Goal: Information Seeking & Learning: Get advice/opinions

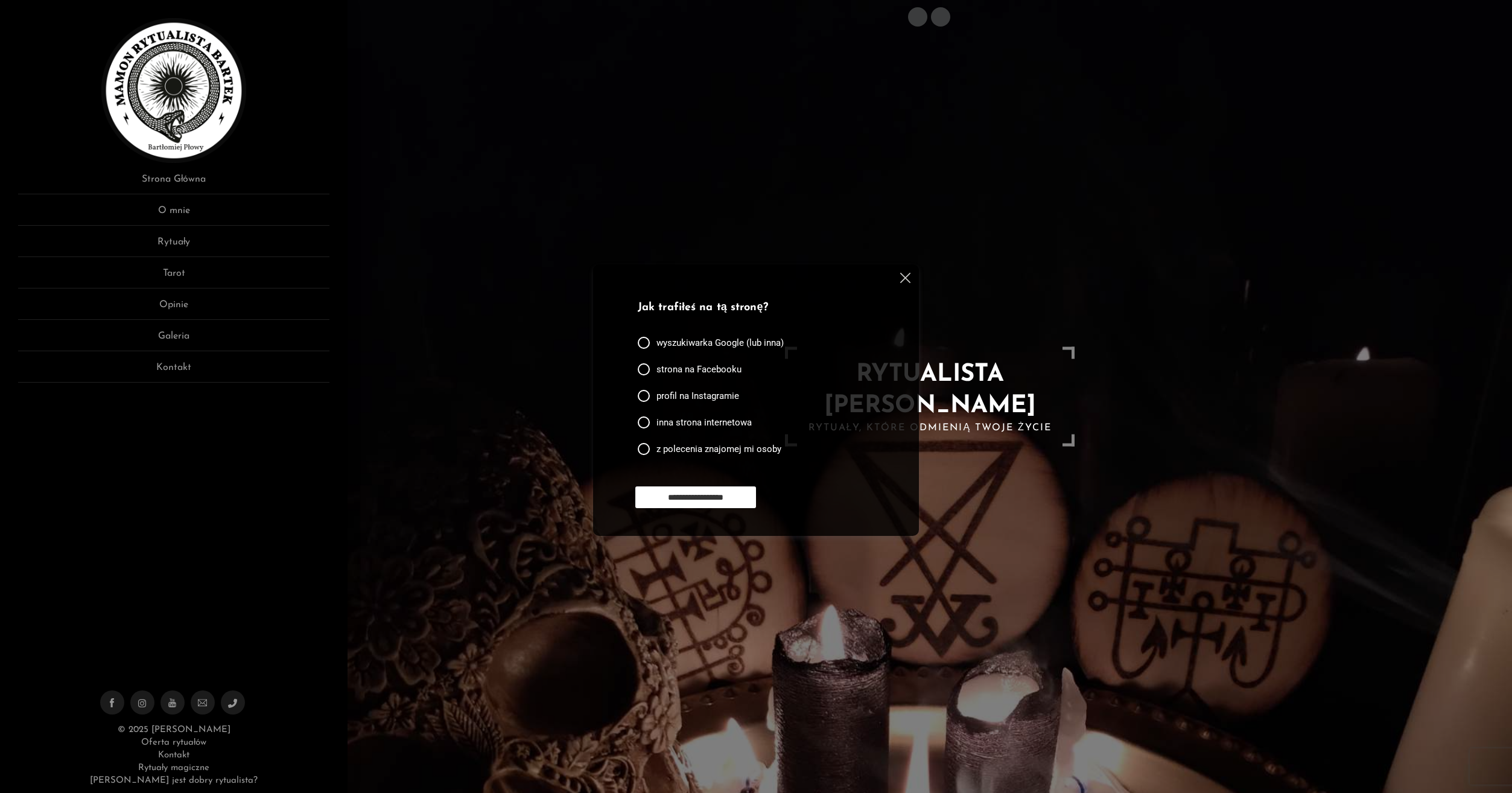
click at [904, 278] on img at bounding box center [905, 278] width 10 height 10
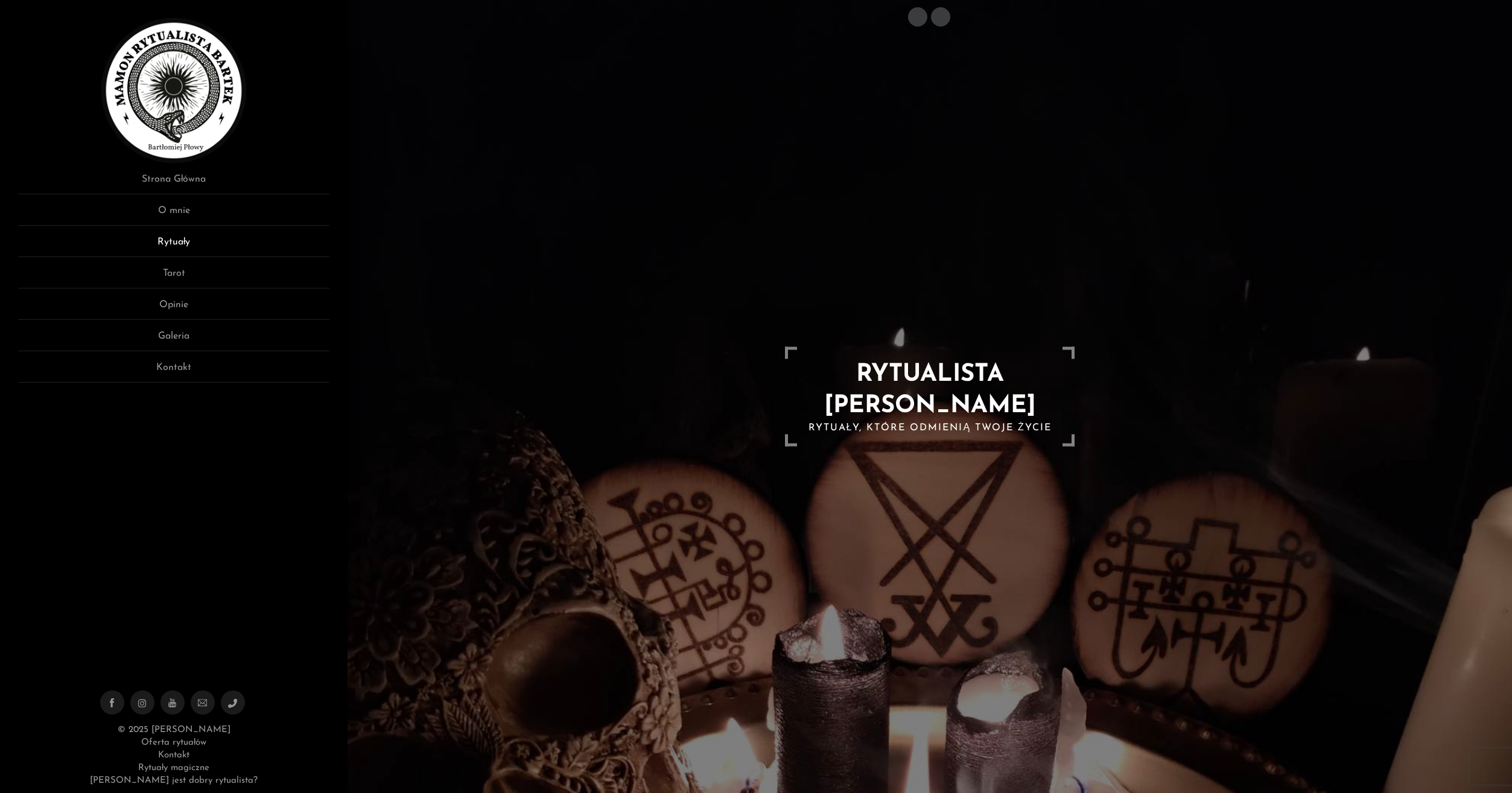
click at [206, 245] on link "Rytuały" at bounding box center [174, 245] width 311 height 23
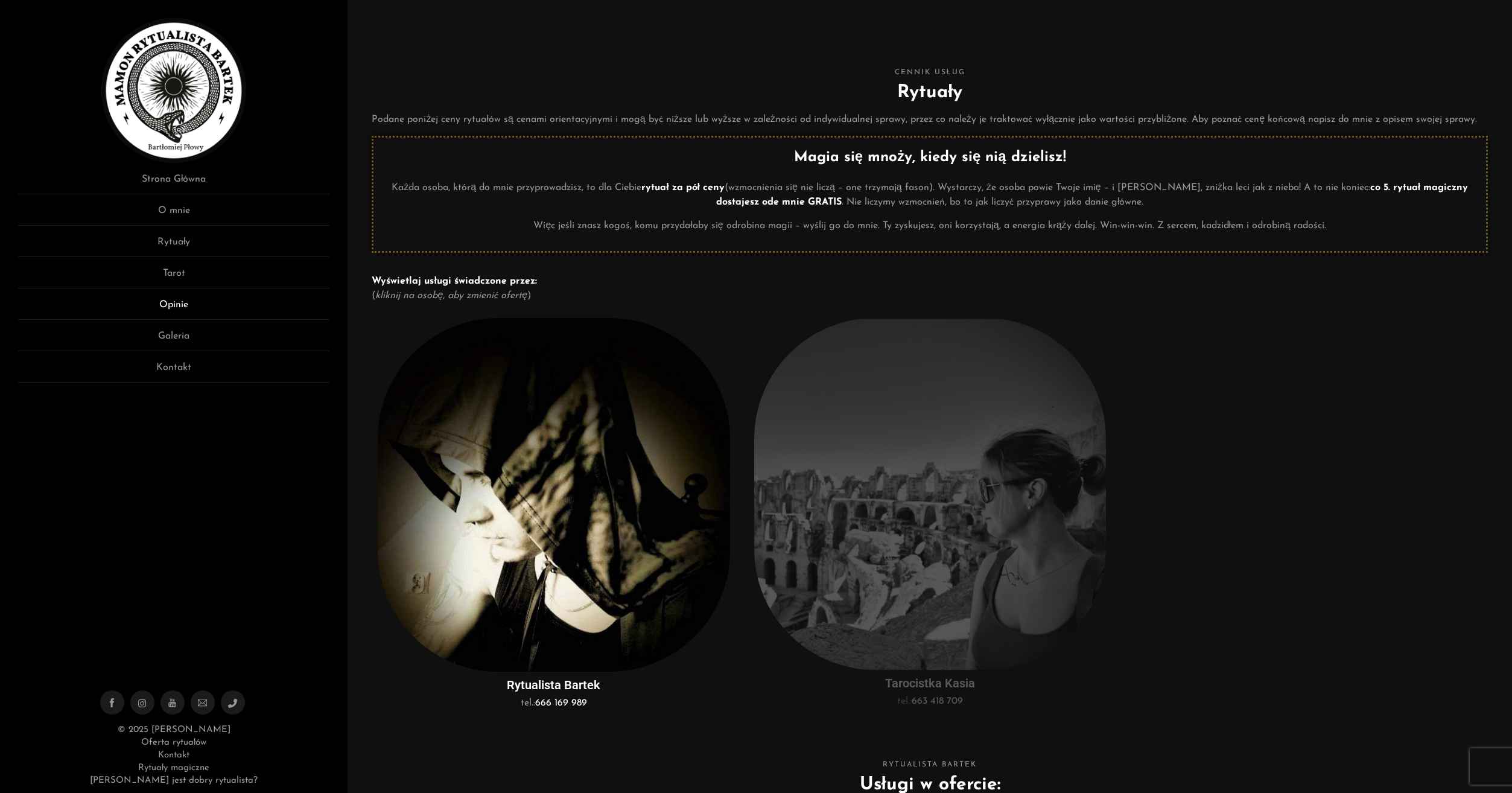
click at [196, 306] on link "Opinie" at bounding box center [174, 308] width 311 height 23
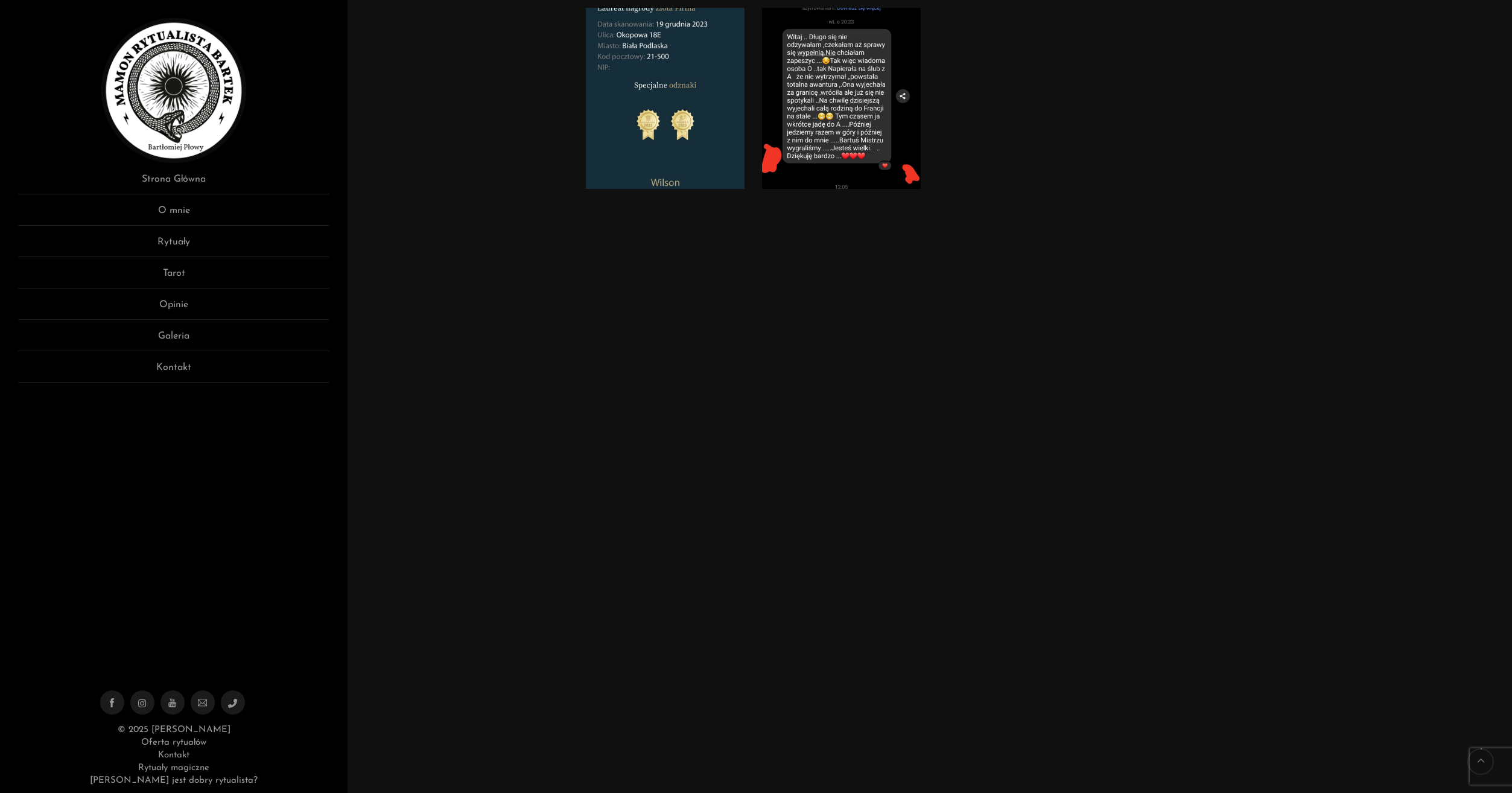
scroll to position [121, 0]
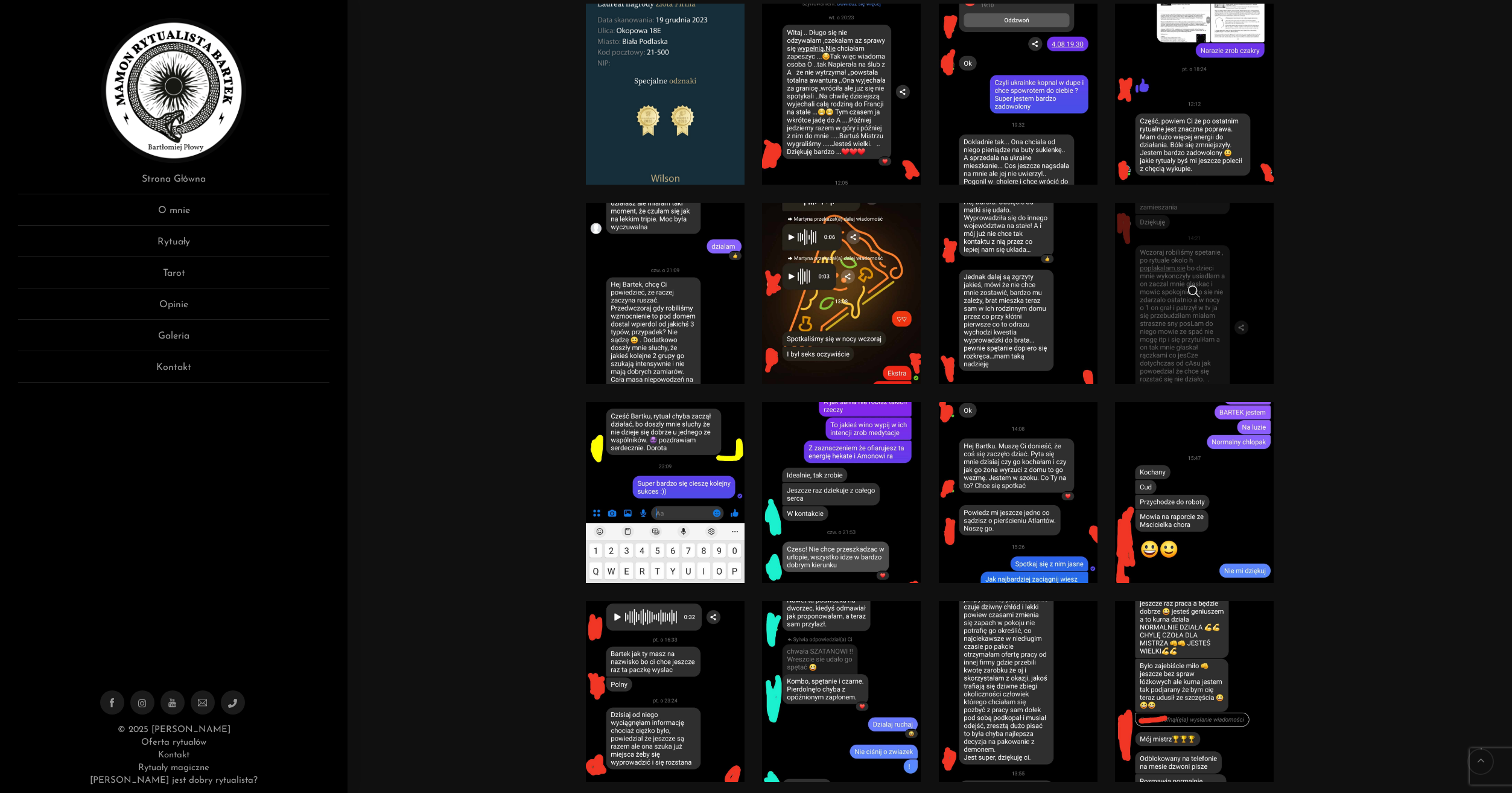
click at [1176, 311] on link at bounding box center [1194, 293] width 159 height 181
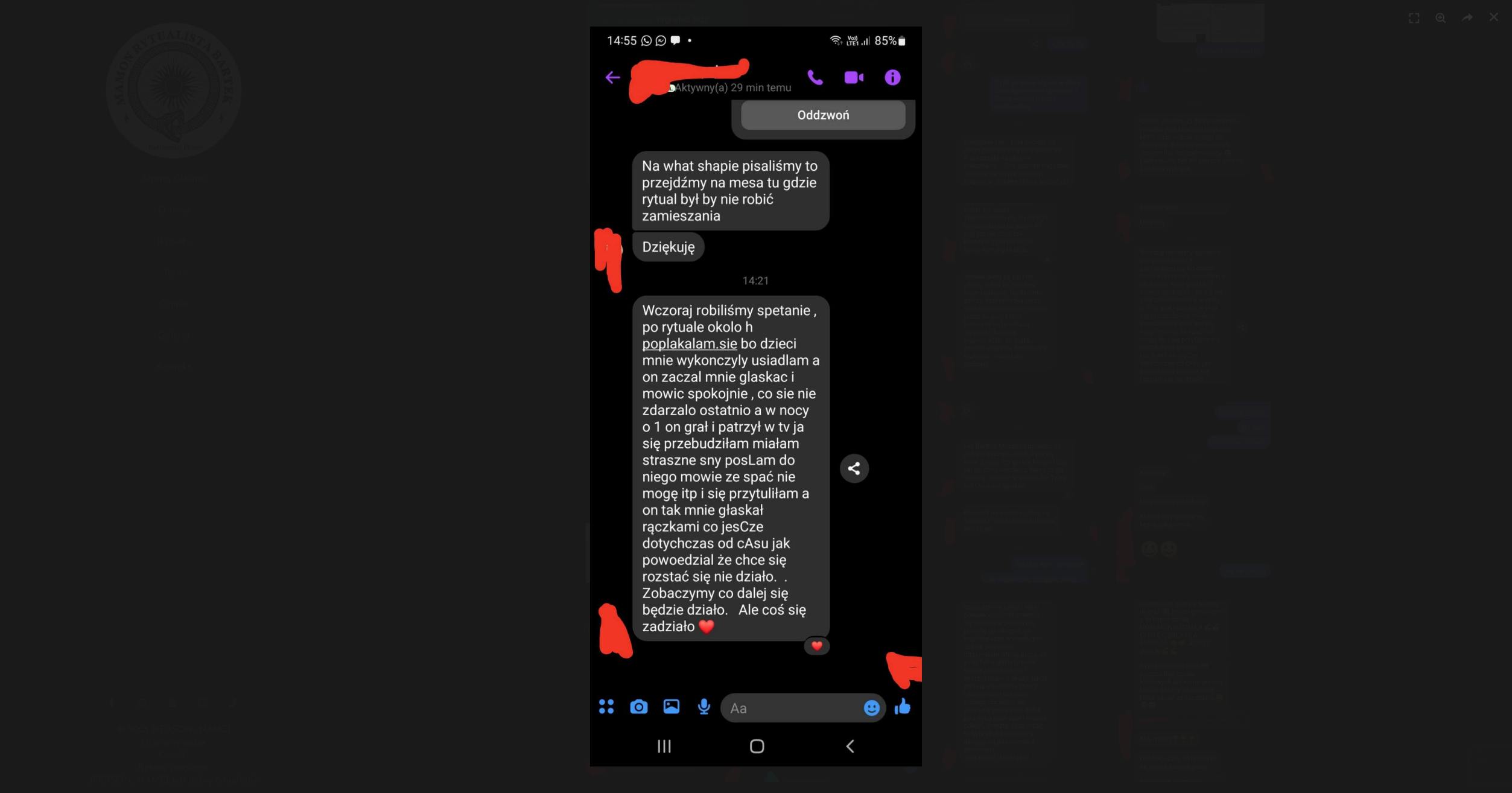
click at [1307, 265] on div at bounding box center [756, 396] width 1512 height 793
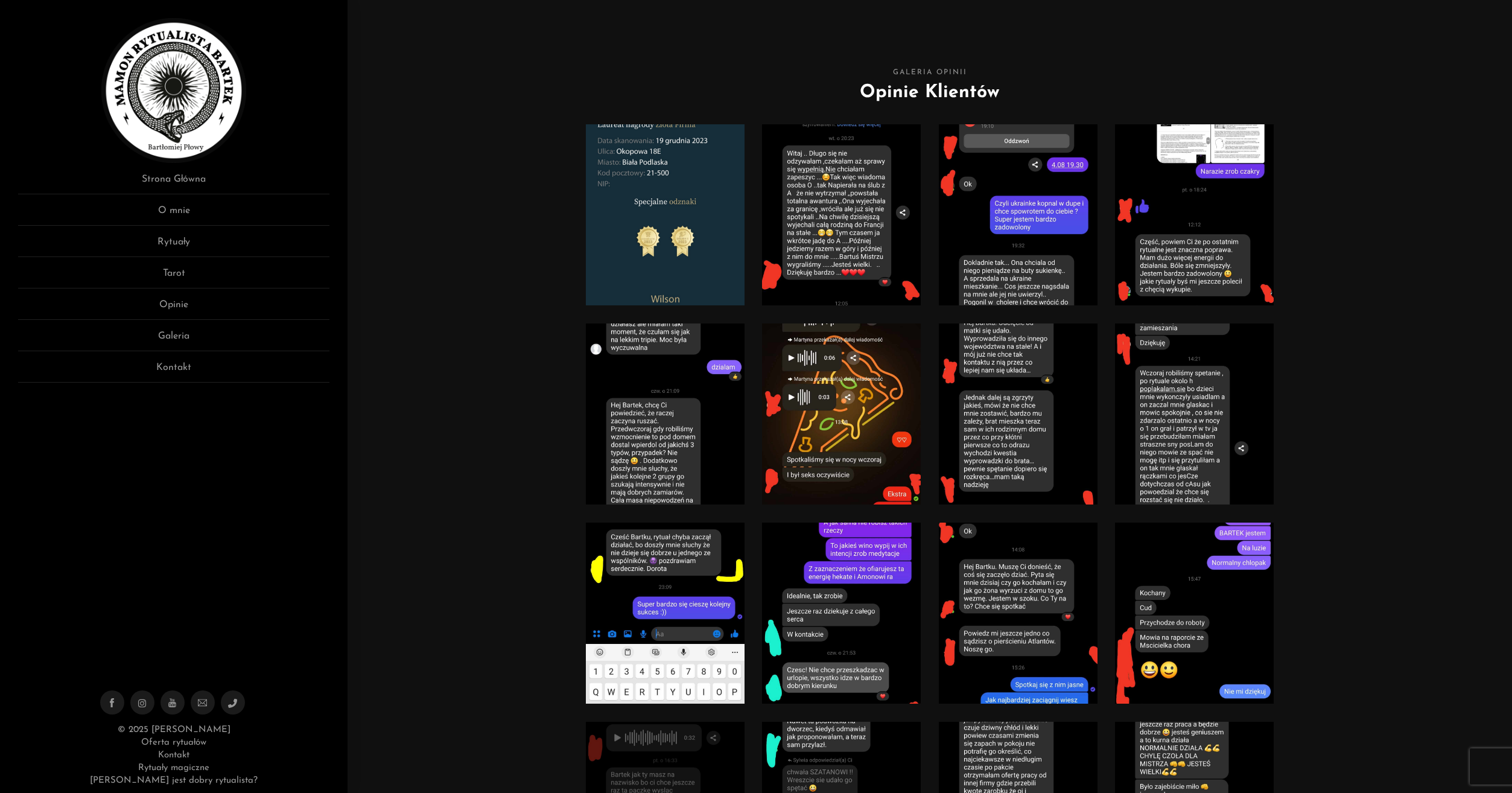
scroll to position [241, 0]
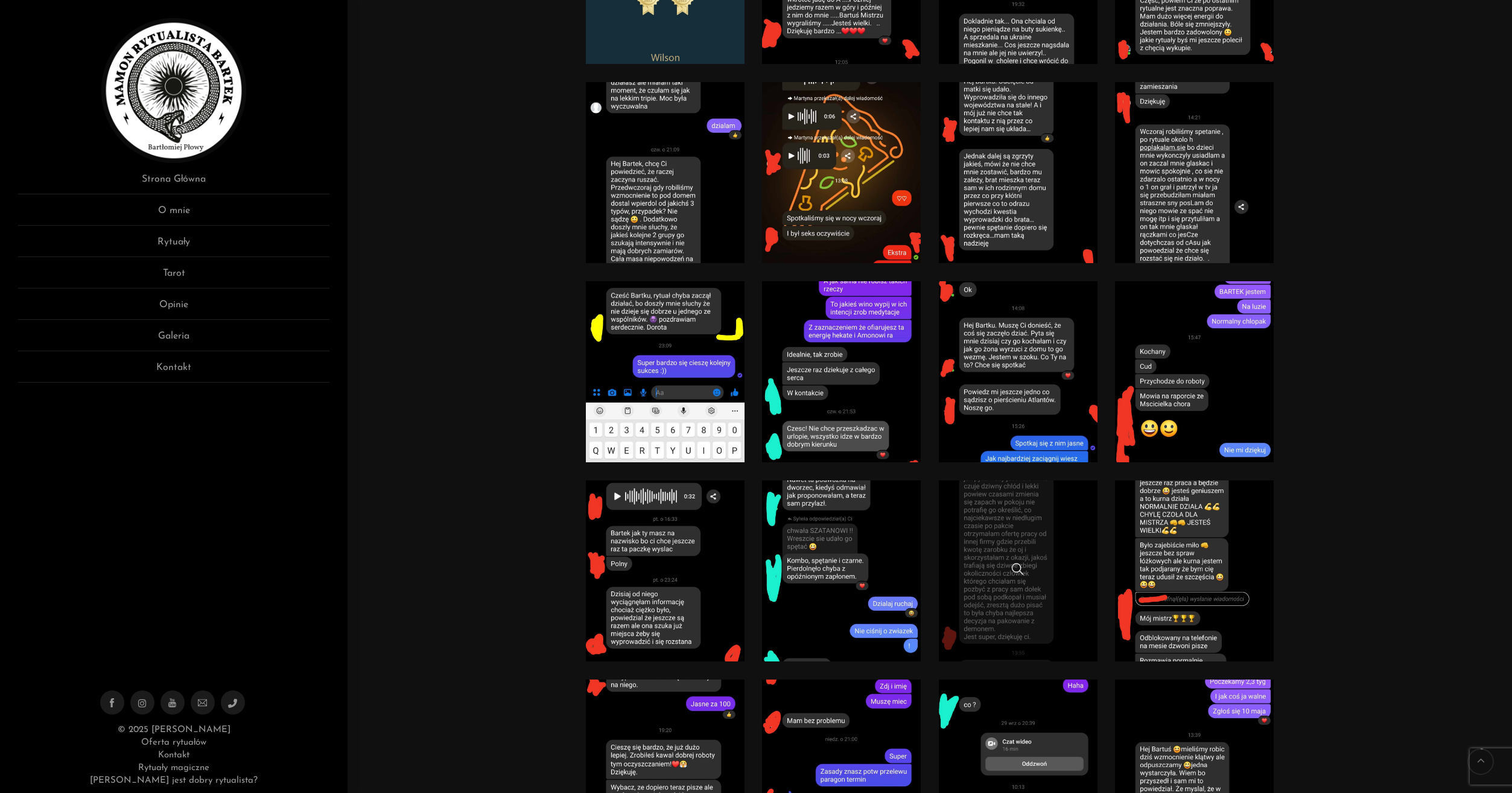
click at [995, 558] on link at bounding box center [1018, 571] width 159 height 181
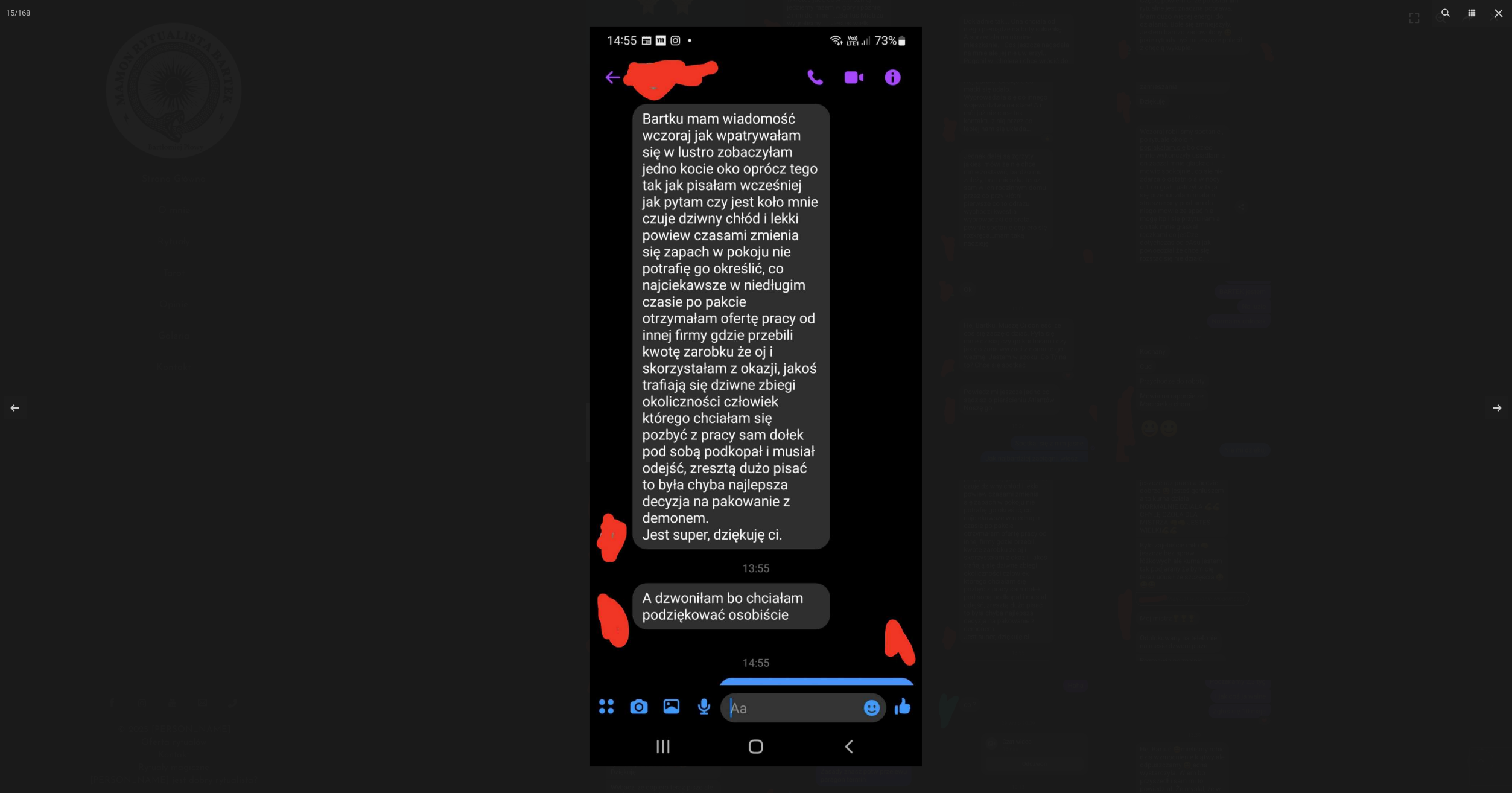
click at [1283, 295] on div at bounding box center [756, 396] width 1512 height 793
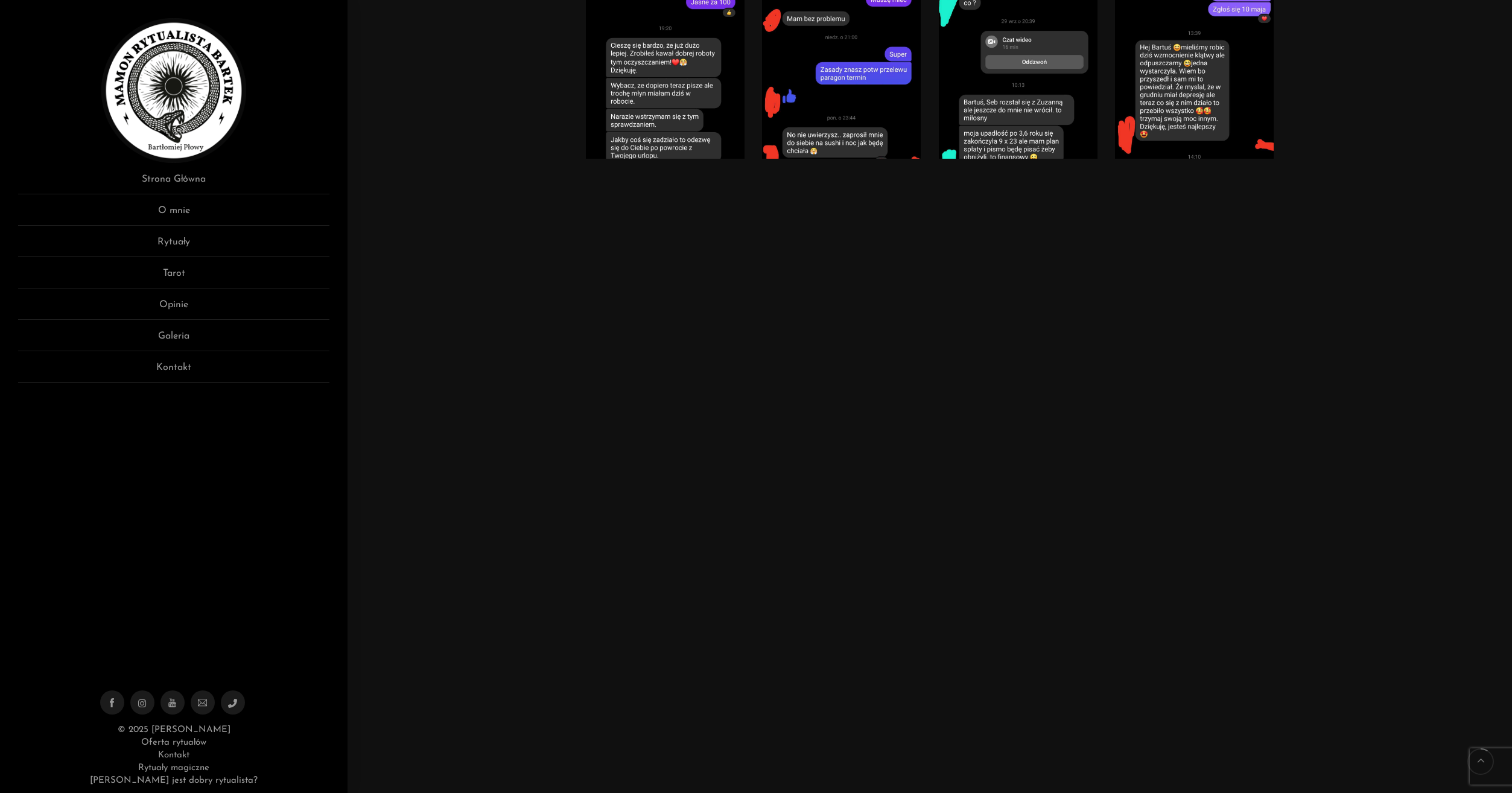
scroll to position [966, 0]
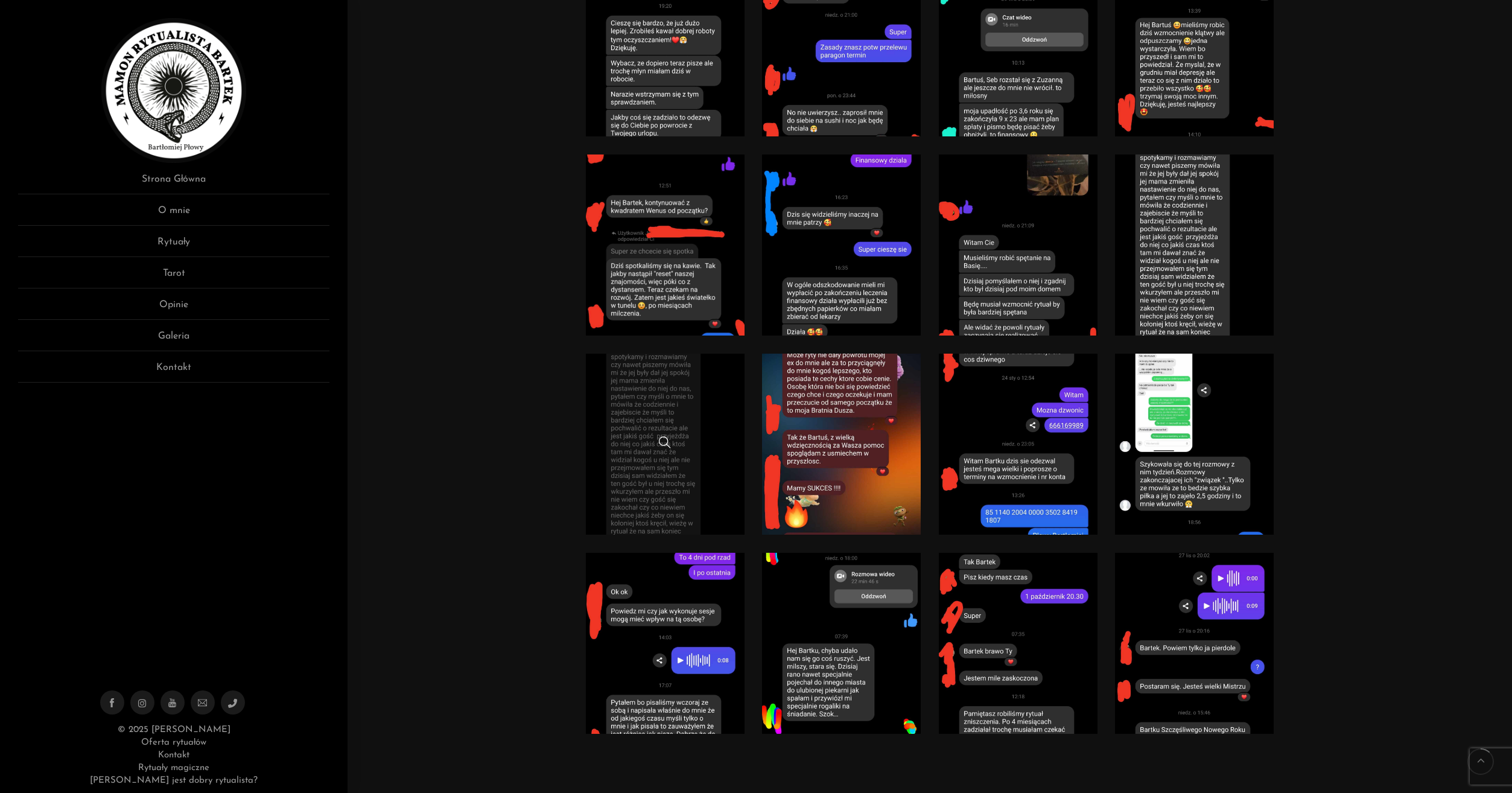
click at [668, 472] on link at bounding box center [665, 444] width 159 height 181
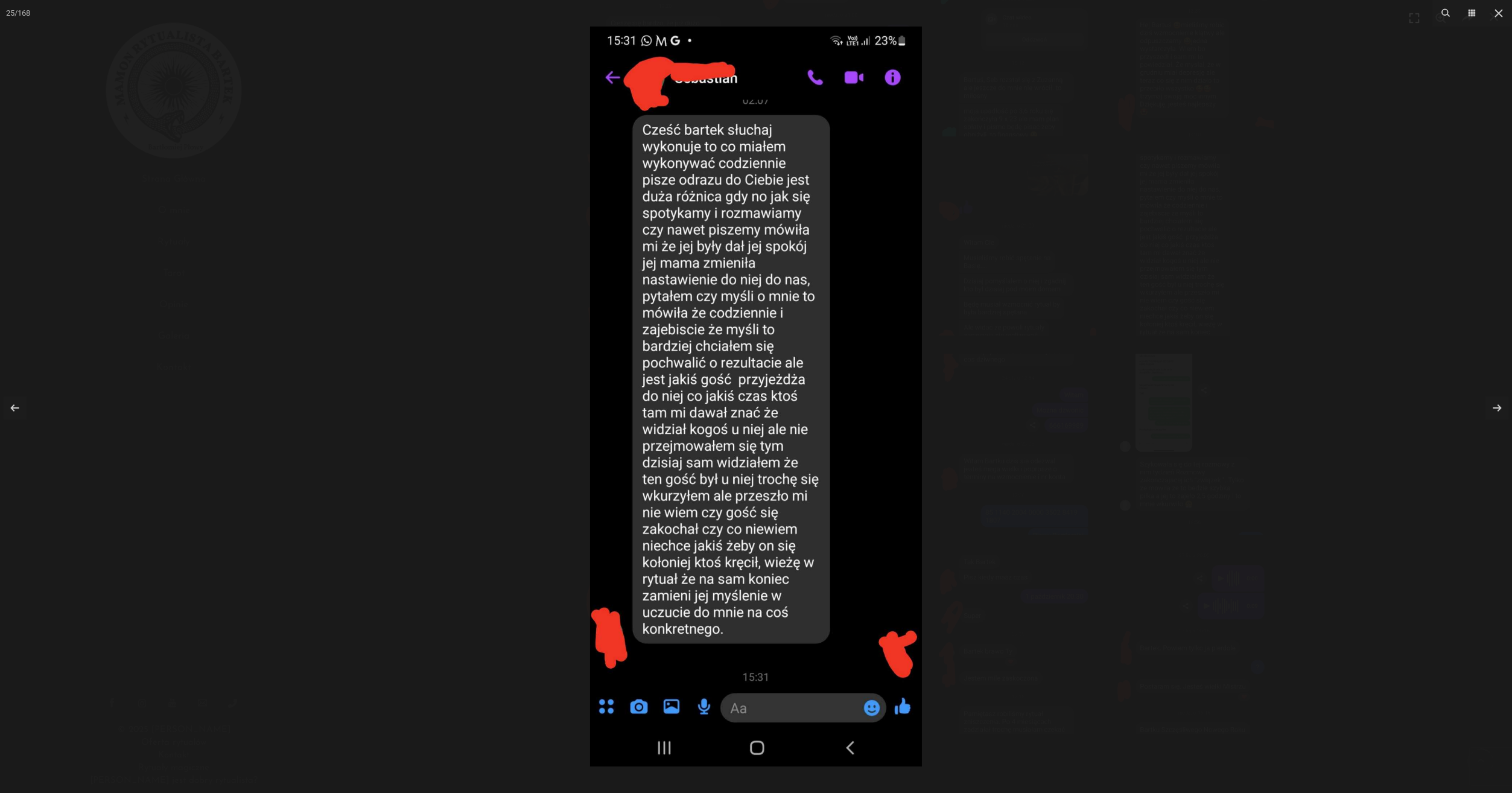
click at [1225, 415] on div at bounding box center [756, 396] width 1512 height 793
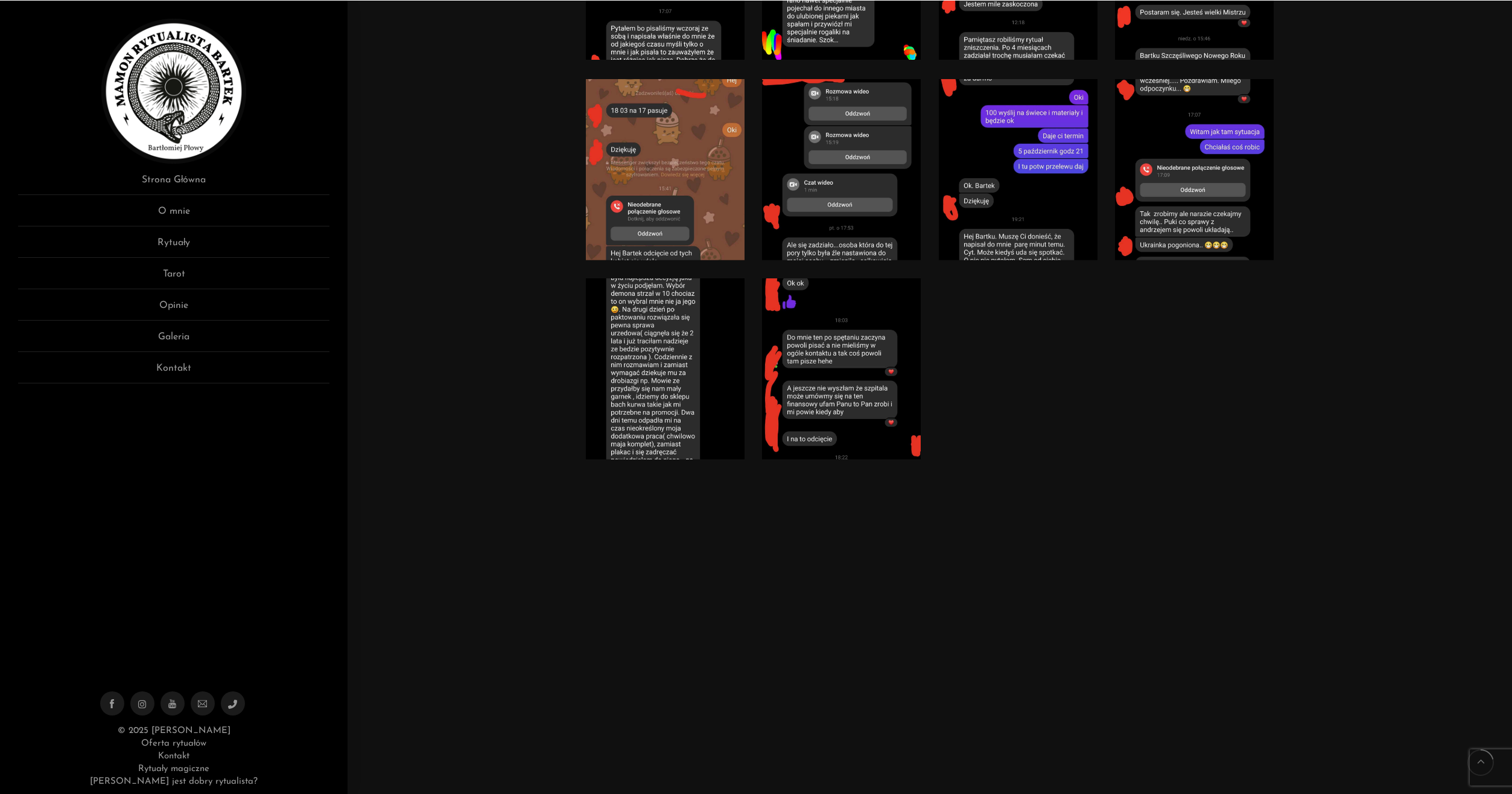
scroll to position [1751, 0]
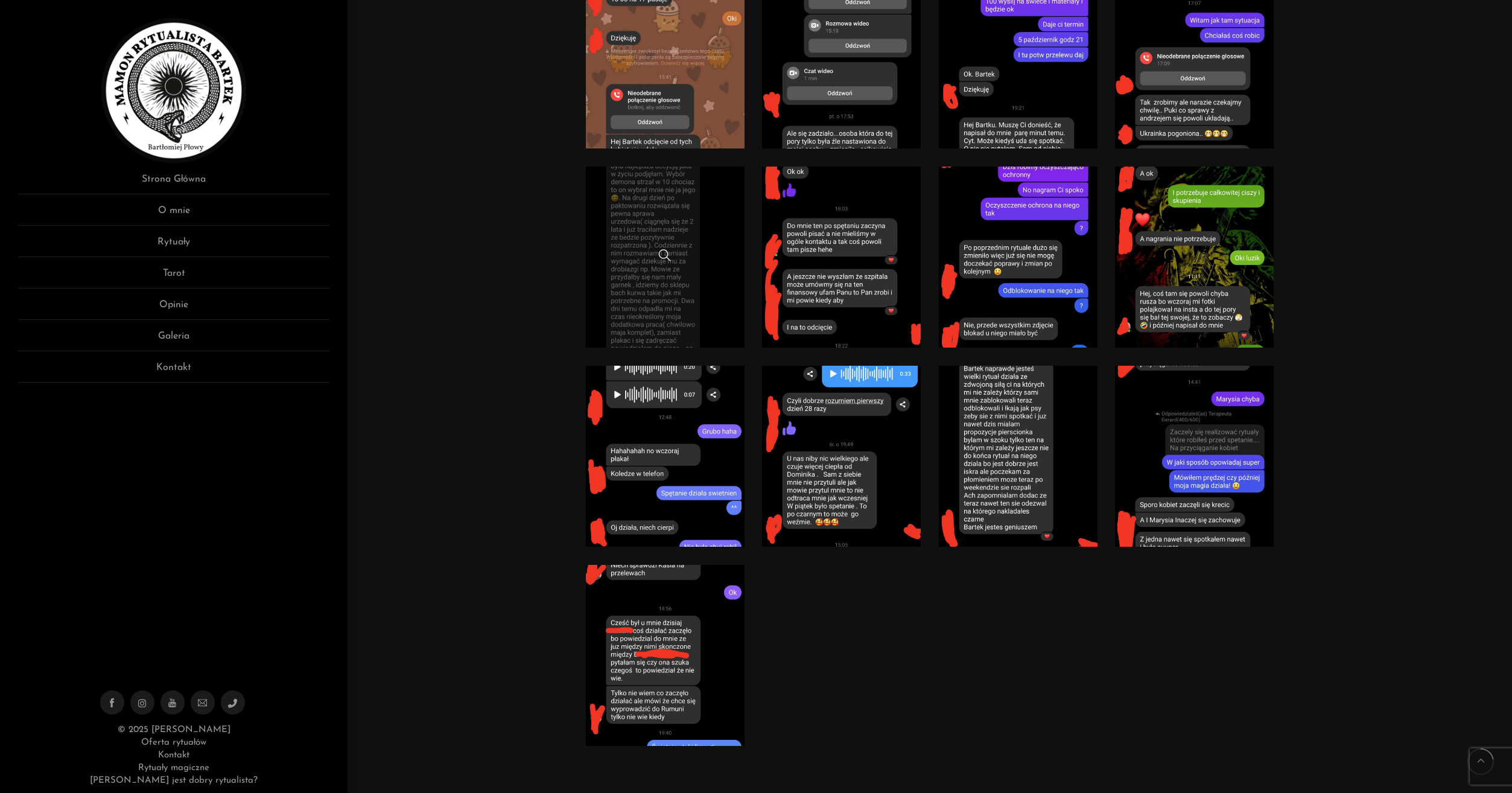
click at [627, 271] on link at bounding box center [665, 257] width 159 height 181
